Goal: Task Accomplishment & Management: Use online tool/utility

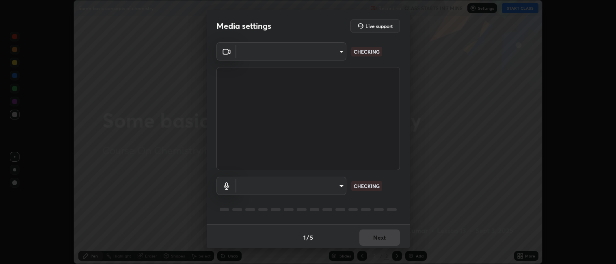
type input "3ae4483c6919c6b1c4f876f21aa0122bc2455d1bb2cd57570da007b7feccab8d"
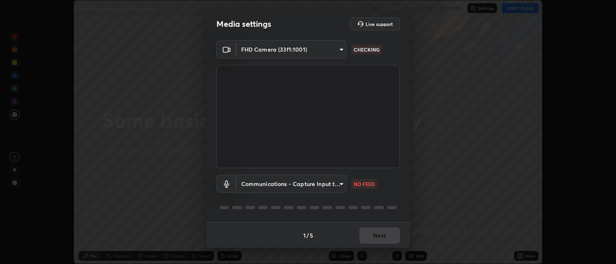
click at [378, 231] on div "1 / 5 Next" at bounding box center [308, 235] width 203 height 26
click at [377, 232] on div "1 / 5 Next" at bounding box center [308, 235] width 203 height 26
click at [378, 232] on div "1 / 5 Next" at bounding box center [308, 235] width 203 height 26
click at [385, 230] on div "1 / 5 Next" at bounding box center [308, 235] width 203 height 26
click at [388, 234] on div "1 / 5 Next" at bounding box center [308, 235] width 203 height 26
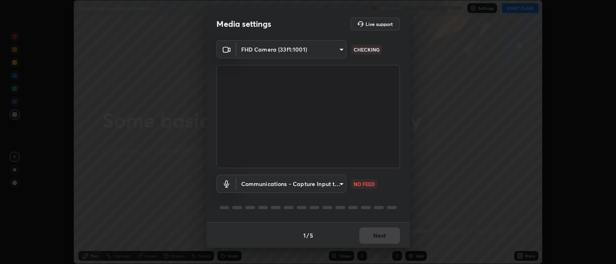
click at [388, 240] on div "1 / 5 Next" at bounding box center [308, 235] width 203 height 26
click at [341, 182] on body "Erase all Some basic concepts of chemistry Recording CLASS STARTS IN 7 MINS Set…" at bounding box center [308, 132] width 616 height 264
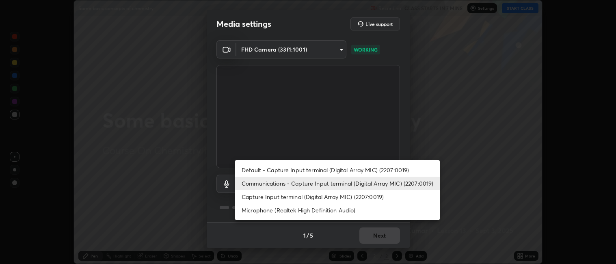
click at [368, 169] on li "Default - Capture Input terminal (Digital Array MIC) (2207:0019)" at bounding box center [337, 169] width 205 height 13
type input "default"
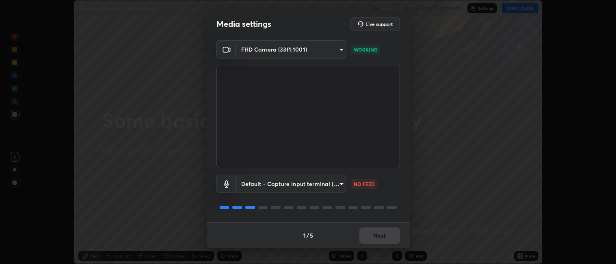
click at [385, 240] on div "1 / 5 Next" at bounding box center [308, 235] width 203 height 26
click at [387, 238] on div "1 / 5 Next" at bounding box center [308, 235] width 203 height 26
click at [387, 237] on div "1 / 5 Next" at bounding box center [308, 235] width 203 height 26
click at [386, 238] on div "1 / 5 Next" at bounding box center [308, 235] width 203 height 26
click at [396, 237] on div "1 / 5 Next" at bounding box center [308, 235] width 203 height 26
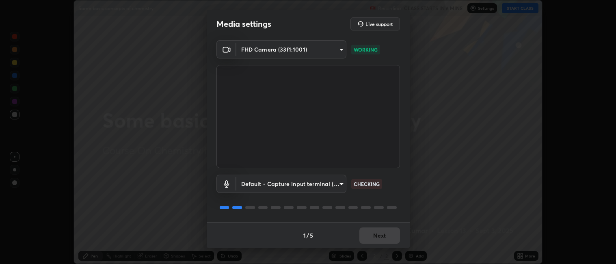
click at [393, 235] on div "1 / 5 Next" at bounding box center [308, 235] width 203 height 26
click at [391, 235] on div "1 / 5 Next" at bounding box center [308, 235] width 203 height 26
click at [390, 233] on div "1 / 5 Next" at bounding box center [308, 235] width 203 height 26
click at [389, 228] on div "1 / 5 Next" at bounding box center [308, 235] width 203 height 26
click at [387, 230] on div "1 / 5 Next" at bounding box center [308, 235] width 203 height 26
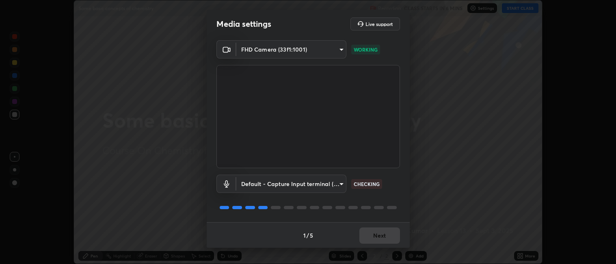
scroll to position [1, 0]
click at [359, 236] on button "Next" at bounding box center [379, 236] width 41 height 16
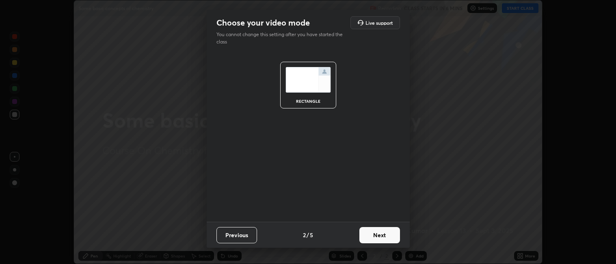
scroll to position [0, 0]
click at [360, 233] on button "Next" at bounding box center [379, 235] width 41 height 16
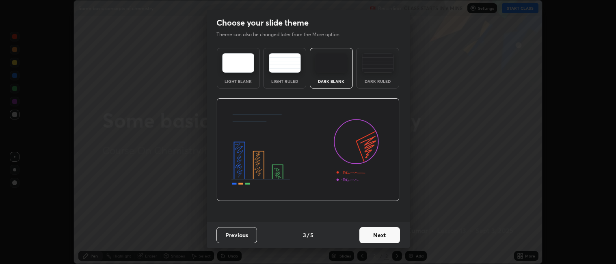
click at [365, 234] on button "Next" at bounding box center [379, 235] width 41 height 16
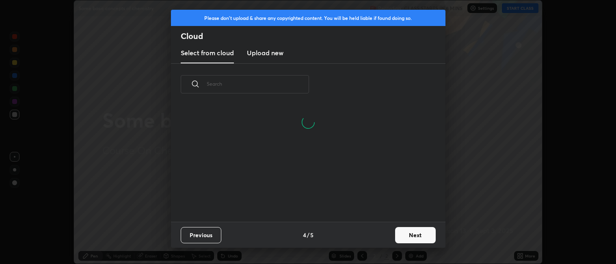
click at [401, 231] on button "Next" at bounding box center [415, 235] width 41 height 16
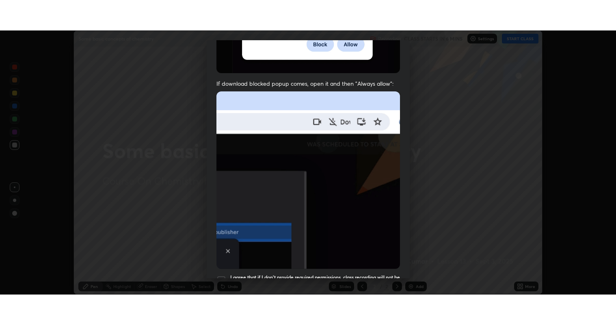
scroll to position [168, 0]
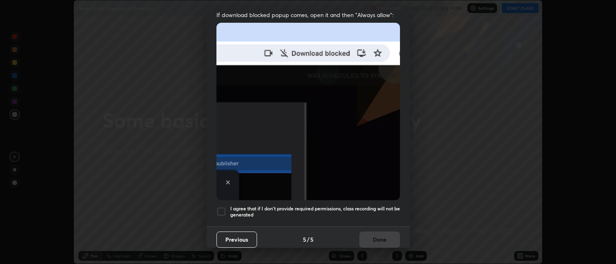
click at [222, 210] on div at bounding box center [221, 212] width 10 height 10
click at [360, 234] on button "Done" at bounding box center [379, 239] width 41 height 16
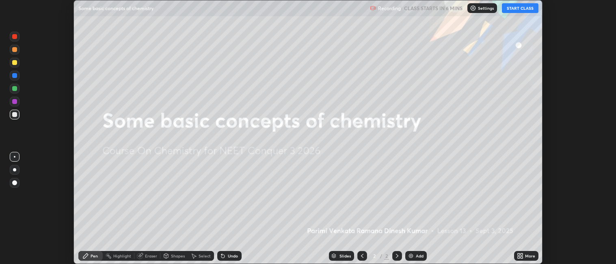
click at [503, 12] on button "START CLASS" at bounding box center [520, 8] width 37 height 10
click at [521, 257] on icon at bounding box center [521, 257] width 2 height 2
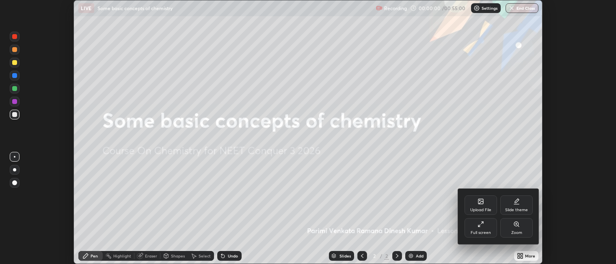
click at [485, 229] on div "Full screen" at bounding box center [480, 227] width 32 height 19
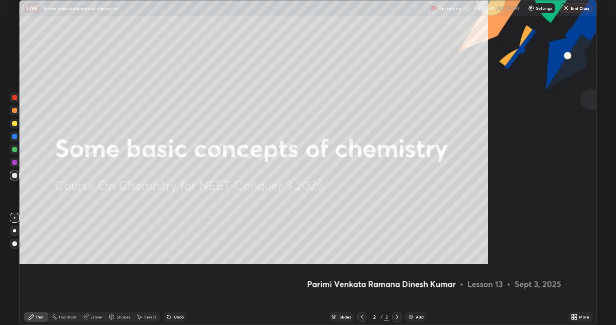
scroll to position [325, 616]
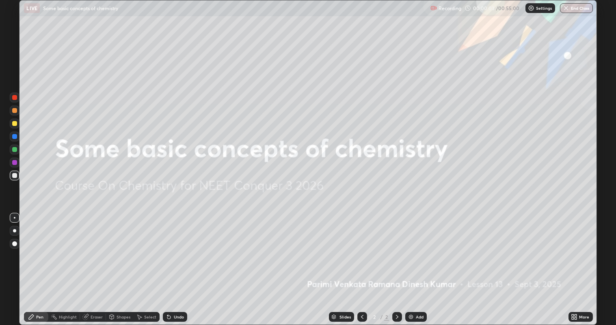
click at [410, 263] on img at bounding box center [411, 316] width 6 height 6
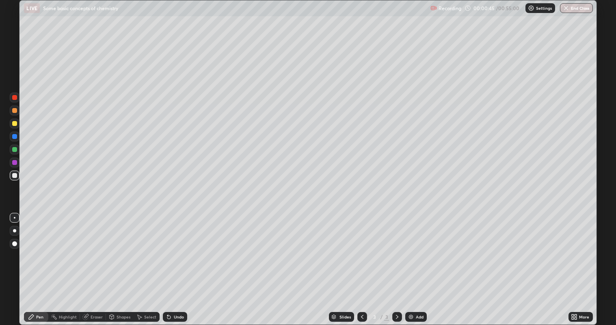
click at [14, 177] on div at bounding box center [14, 175] width 5 height 5
click at [13, 230] on div at bounding box center [14, 230] width 3 height 3
click at [15, 162] on div at bounding box center [14, 162] width 5 height 5
click at [0, 66] on div "Setting up your live class" at bounding box center [308, 162] width 616 height 325
click at [164, 263] on div "Undo" at bounding box center [175, 317] width 24 height 10
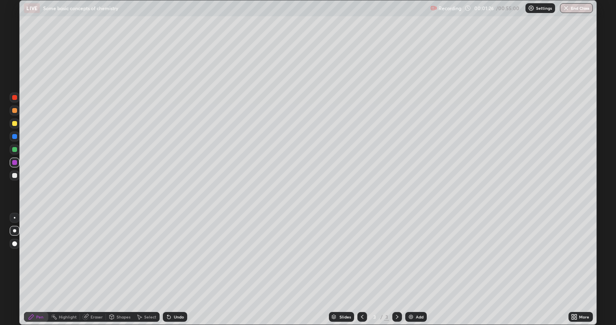
click at [14, 124] on div at bounding box center [14, 123] width 5 height 5
click at [15, 175] on div at bounding box center [14, 175] width 5 height 5
click at [420, 263] on div "Add" at bounding box center [416, 317] width 22 height 10
click at [16, 150] on div at bounding box center [14, 149] width 5 height 5
click at [15, 136] on div at bounding box center [14, 136] width 5 height 5
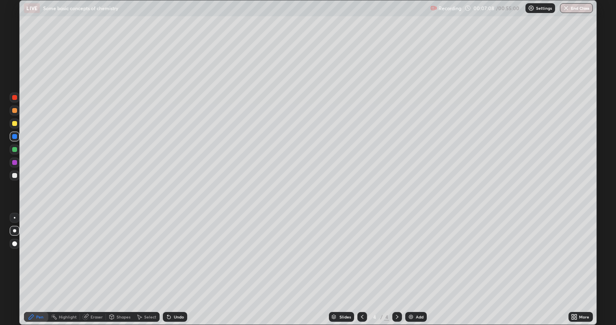
click at [16, 124] on div at bounding box center [14, 123] width 5 height 5
click at [14, 175] on div at bounding box center [14, 175] width 5 height 5
click at [184, 263] on div "Undo" at bounding box center [175, 317] width 24 height 10
click at [183, 263] on div "Undo" at bounding box center [175, 317] width 24 height 10
click at [181, 263] on div "Undo" at bounding box center [175, 317] width 24 height 10
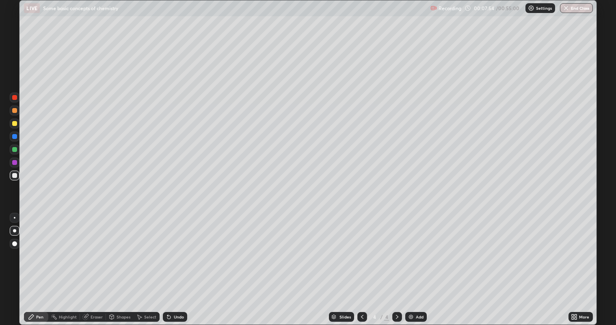
click at [179, 263] on div "Undo" at bounding box center [179, 317] width 10 height 4
click at [95, 263] on div "Eraser" at bounding box center [97, 317] width 12 height 4
click at [406, 263] on div "Add" at bounding box center [416, 317] width 22 height 10
click at [38, 263] on div "Pen" at bounding box center [39, 317] width 7 height 4
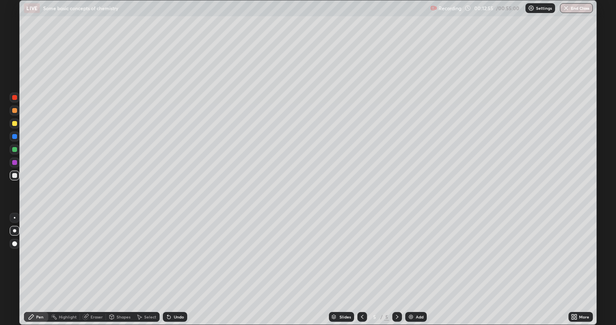
click at [167, 263] on icon at bounding box center [167, 315] width 1 height 1
click at [167, 263] on icon at bounding box center [168, 316] width 3 height 3
click at [17, 123] on div at bounding box center [15, 124] width 10 height 10
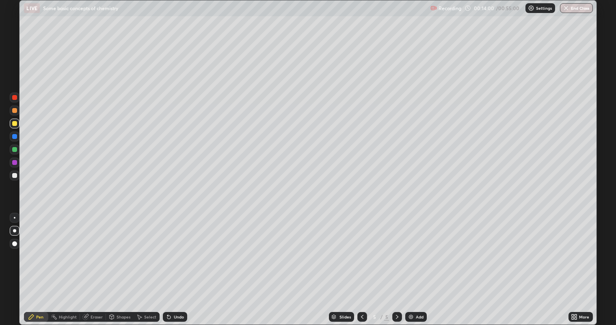
click at [15, 177] on div at bounding box center [14, 175] width 5 height 5
click at [101, 263] on div "Eraser" at bounding box center [97, 317] width 12 height 4
click at [38, 263] on div "Pen" at bounding box center [36, 317] width 24 height 10
click at [16, 163] on div at bounding box center [14, 162] width 5 height 5
click at [19, 124] on div at bounding box center [15, 124] width 10 height 10
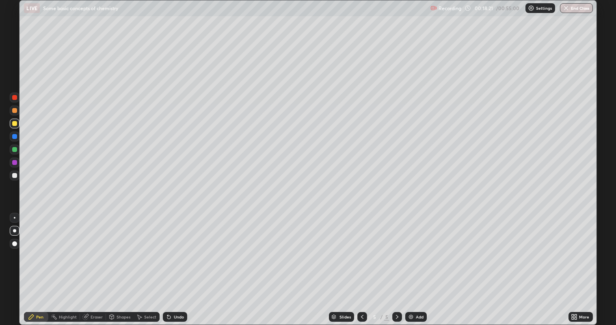
click at [418, 263] on div "Add" at bounding box center [416, 317] width 22 height 10
click at [16, 164] on div at bounding box center [14, 162] width 5 height 5
click at [15, 175] on div at bounding box center [14, 175] width 5 height 5
click at [177, 263] on div "Undo" at bounding box center [179, 317] width 10 height 4
click at [178, 263] on div "Undo" at bounding box center [179, 317] width 10 height 4
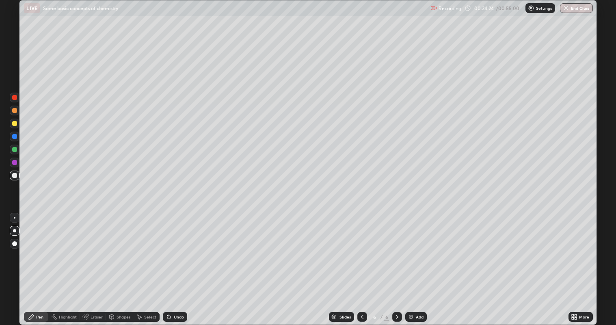
click at [414, 263] on div "Add" at bounding box center [416, 317] width 22 height 10
click at [95, 263] on div "Eraser" at bounding box center [97, 317] width 12 height 4
click at [47, 263] on div "Pen" at bounding box center [36, 317] width 24 height 10
click at [95, 263] on div "Eraser" at bounding box center [97, 317] width 12 height 4
click at [39, 263] on div "Pen" at bounding box center [36, 317] width 24 height 10
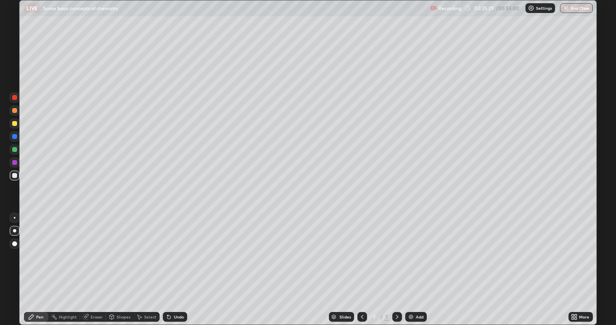
click at [15, 97] on div at bounding box center [14, 97] width 5 height 5
click at [15, 123] on div at bounding box center [14, 123] width 5 height 5
click at [15, 175] on div at bounding box center [14, 175] width 5 height 5
click at [192, 263] on div "Slides 7 / 7 Add" at bounding box center [377, 317] width 381 height 16
click at [186, 263] on div "Undo" at bounding box center [175, 317] width 24 height 10
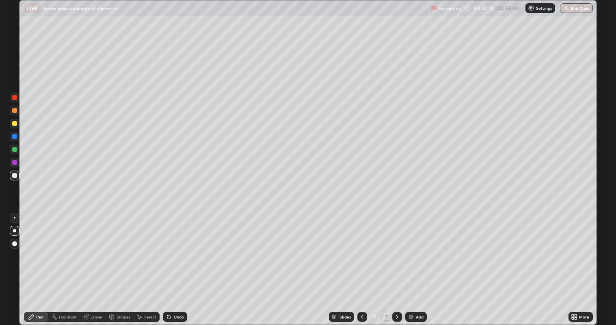
click at [179, 263] on div "Undo" at bounding box center [179, 317] width 10 height 4
click at [416, 263] on div "Add" at bounding box center [420, 317] width 8 height 4
click at [17, 125] on div at bounding box center [15, 124] width 10 height 10
click at [167, 263] on icon at bounding box center [168, 316] width 3 height 3
click at [19, 179] on div at bounding box center [15, 175] width 10 height 13
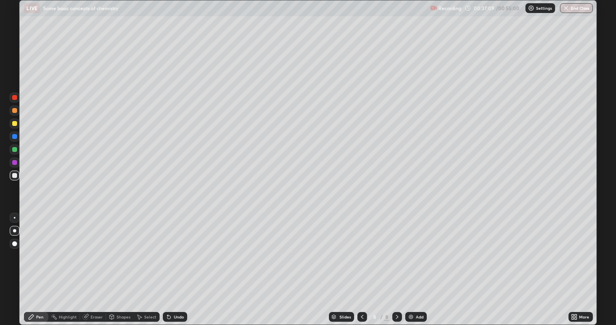
click at [10, 126] on div at bounding box center [15, 123] width 10 height 13
click at [411, 263] on img at bounding box center [411, 316] width 6 height 6
click at [18, 162] on div at bounding box center [15, 163] width 10 height 10
click at [360, 263] on icon at bounding box center [362, 316] width 6 height 6
click at [396, 263] on icon at bounding box center [397, 316] width 6 height 6
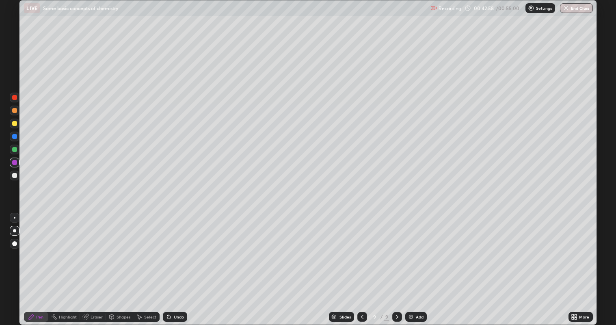
click at [17, 98] on div at bounding box center [14, 97] width 5 height 5
click at [16, 123] on div at bounding box center [14, 123] width 5 height 5
click at [15, 176] on div at bounding box center [14, 175] width 5 height 5
click at [420, 263] on div "Add" at bounding box center [420, 317] width 8 height 4
click at [14, 124] on div at bounding box center [14, 123] width 5 height 5
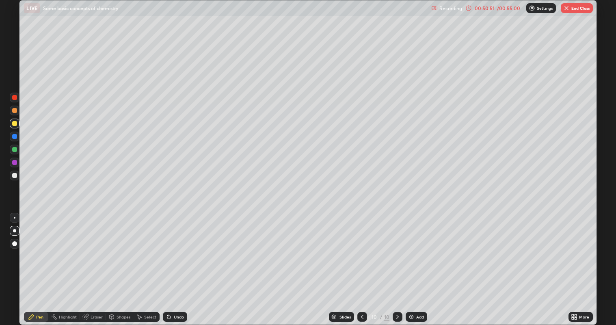
click at [15, 136] on div at bounding box center [14, 136] width 5 height 5
click at [15, 175] on div at bounding box center [14, 175] width 5 height 5
click at [14, 163] on div at bounding box center [14, 162] width 5 height 5
click at [14, 152] on div at bounding box center [15, 150] width 10 height 10
click at [15, 177] on div at bounding box center [14, 175] width 5 height 5
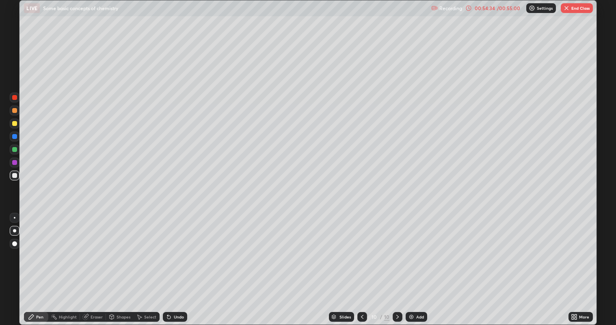
click at [94, 263] on div "Eraser" at bounding box center [97, 317] width 12 height 4
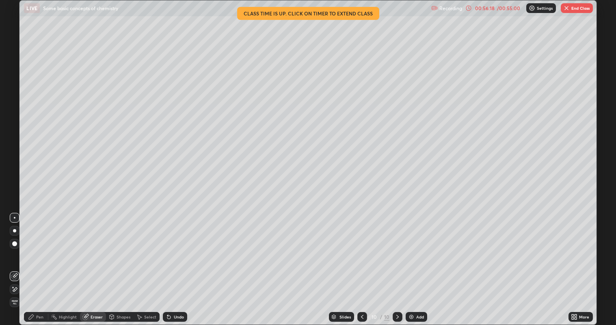
click at [419, 263] on div "Add" at bounding box center [420, 317] width 8 height 4
click at [35, 263] on div "Pen" at bounding box center [36, 317] width 24 height 10
click at [14, 162] on div at bounding box center [14, 162] width 5 height 5
click at [15, 176] on div at bounding box center [14, 175] width 5 height 5
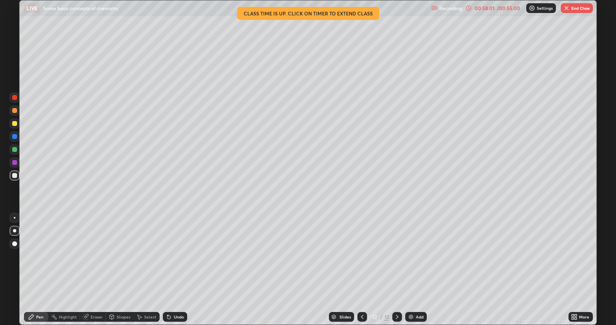
click at [500, 7] on div "/ 00:55:00" at bounding box center [508, 8] width 25 height 5
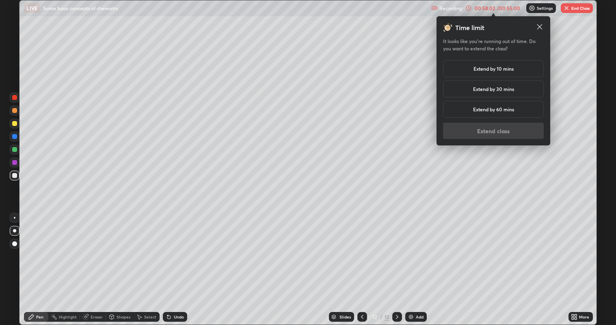
click at [517, 70] on div "Extend by 10 mins" at bounding box center [493, 68] width 101 height 17
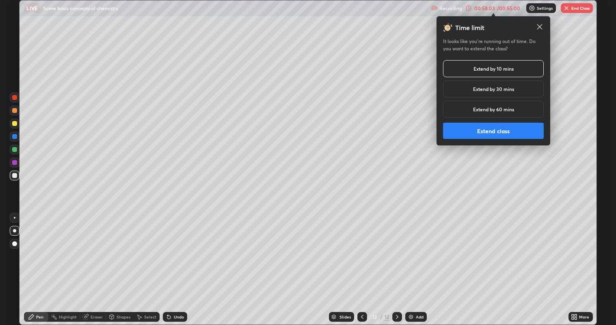
click at [505, 128] on button "Extend class" at bounding box center [493, 131] width 101 height 16
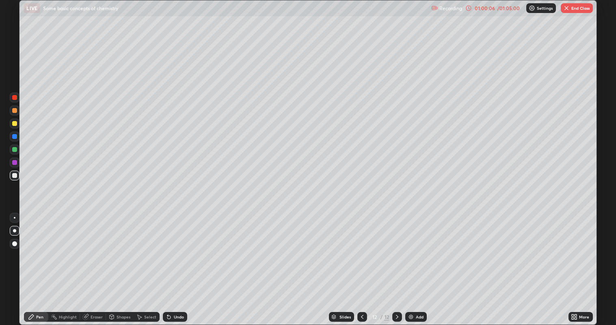
click at [98, 263] on div "Eraser" at bounding box center [97, 317] width 12 height 4
click at [52, 263] on circle at bounding box center [52, 315] width 1 height 1
click at [43, 263] on div "Pen" at bounding box center [39, 317] width 7 height 4
click at [421, 263] on div "Add" at bounding box center [420, 317] width 8 height 4
click at [15, 123] on div at bounding box center [14, 123] width 5 height 5
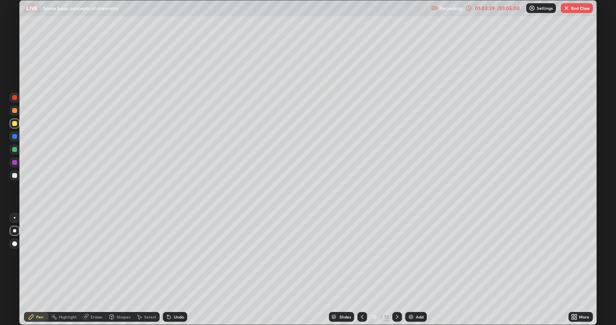
click at [358, 263] on div at bounding box center [362, 317] width 10 height 10
click at [397, 263] on icon at bounding box center [397, 316] width 6 height 6
click at [91, 263] on div "Eraser" at bounding box center [93, 317] width 26 height 10
click at [43, 263] on div "Pen" at bounding box center [36, 317] width 24 height 16
click at [14, 137] on div at bounding box center [14, 136] width 5 height 5
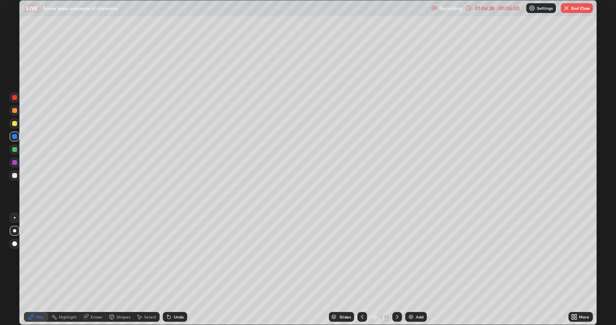
click at [13, 149] on div at bounding box center [14, 149] width 5 height 5
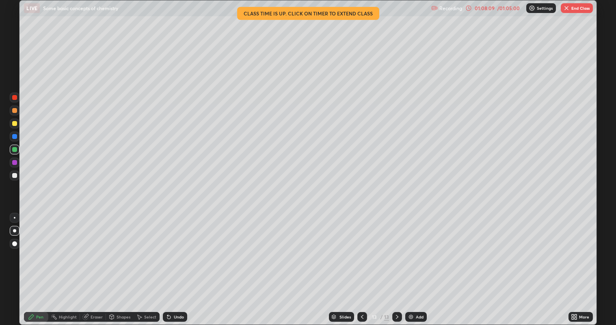
click at [572, 9] on button "End Class" at bounding box center [577, 8] width 32 height 10
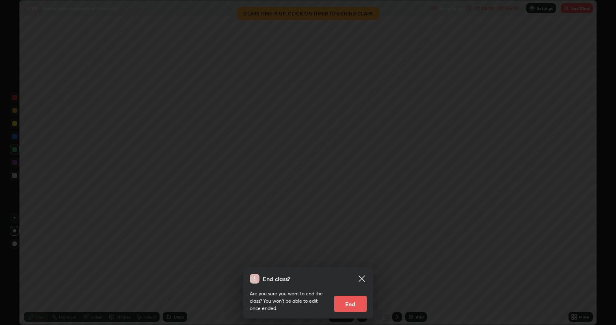
click at [350, 263] on button "End" at bounding box center [350, 304] width 32 height 16
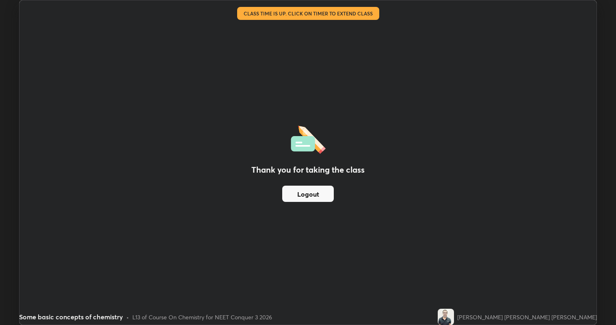
click at [350, 263] on div "Slides 13 / 13 Add" at bounding box center [377, 317] width 381 height 16
click at [324, 198] on button "Logout" at bounding box center [308, 194] width 52 height 16
click at [321, 195] on button "Logout" at bounding box center [308, 194] width 52 height 16
